Goal: Find specific page/section: Find specific page/section

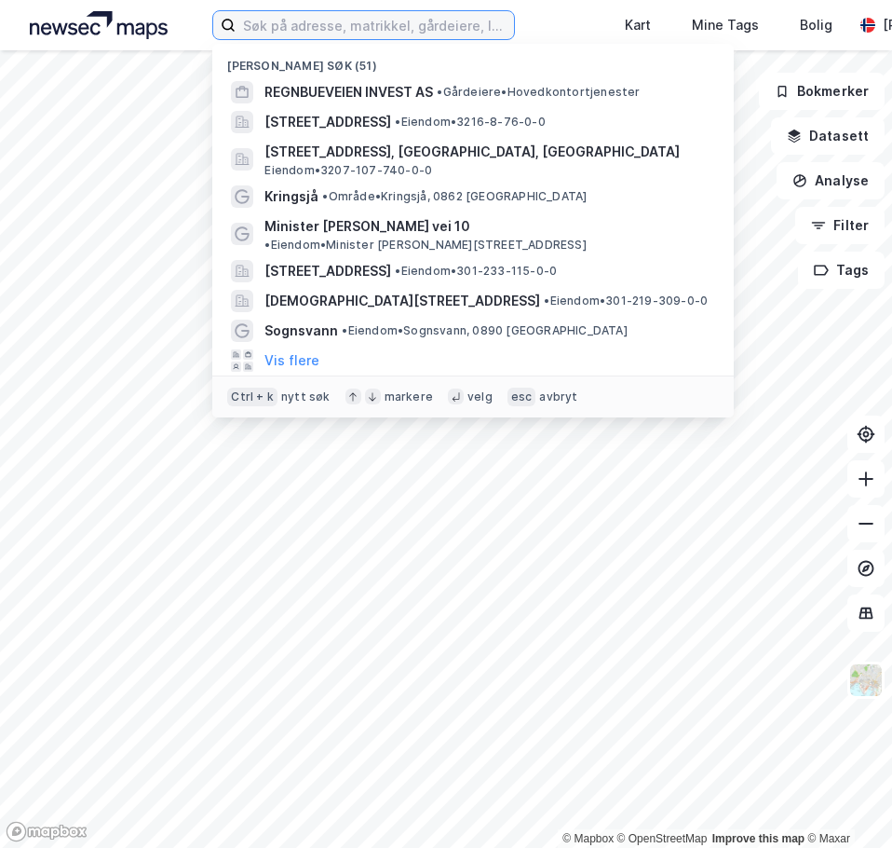
click at [311, 21] on input at bounding box center [375, 25] width 279 height 28
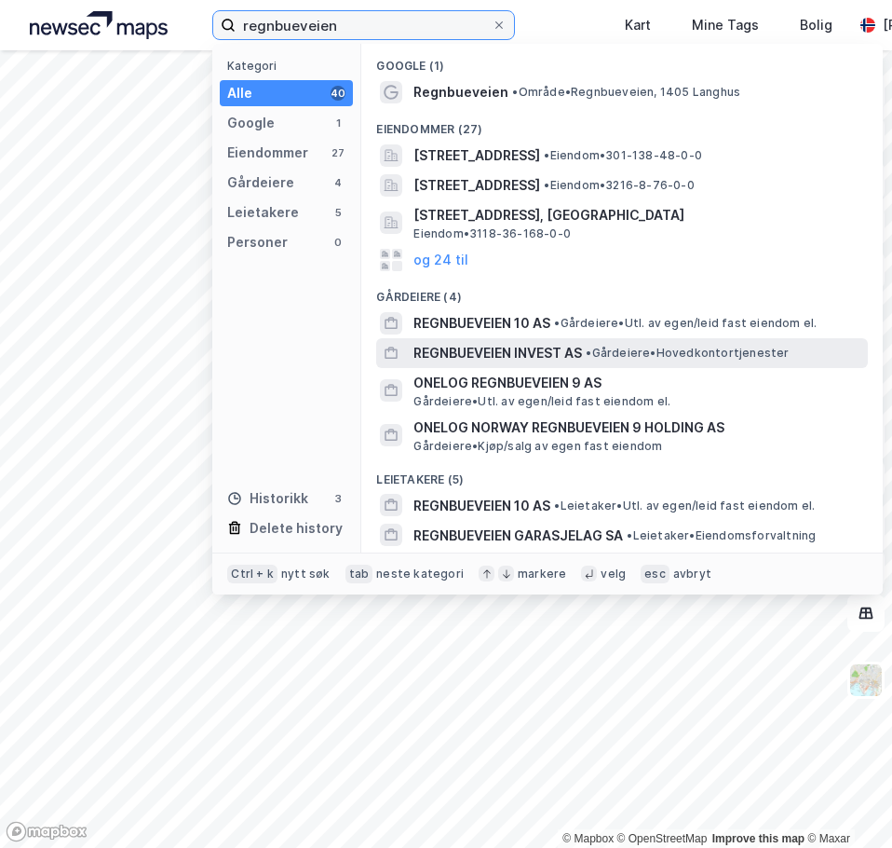
type input "regnbueveien"
click at [532, 346] on span "REGNBUEVEIEN INVEST AS" at bounding box center [498, 353] width 169 height 22
